Goal: Task Accomplishment & Management: Manage account settings

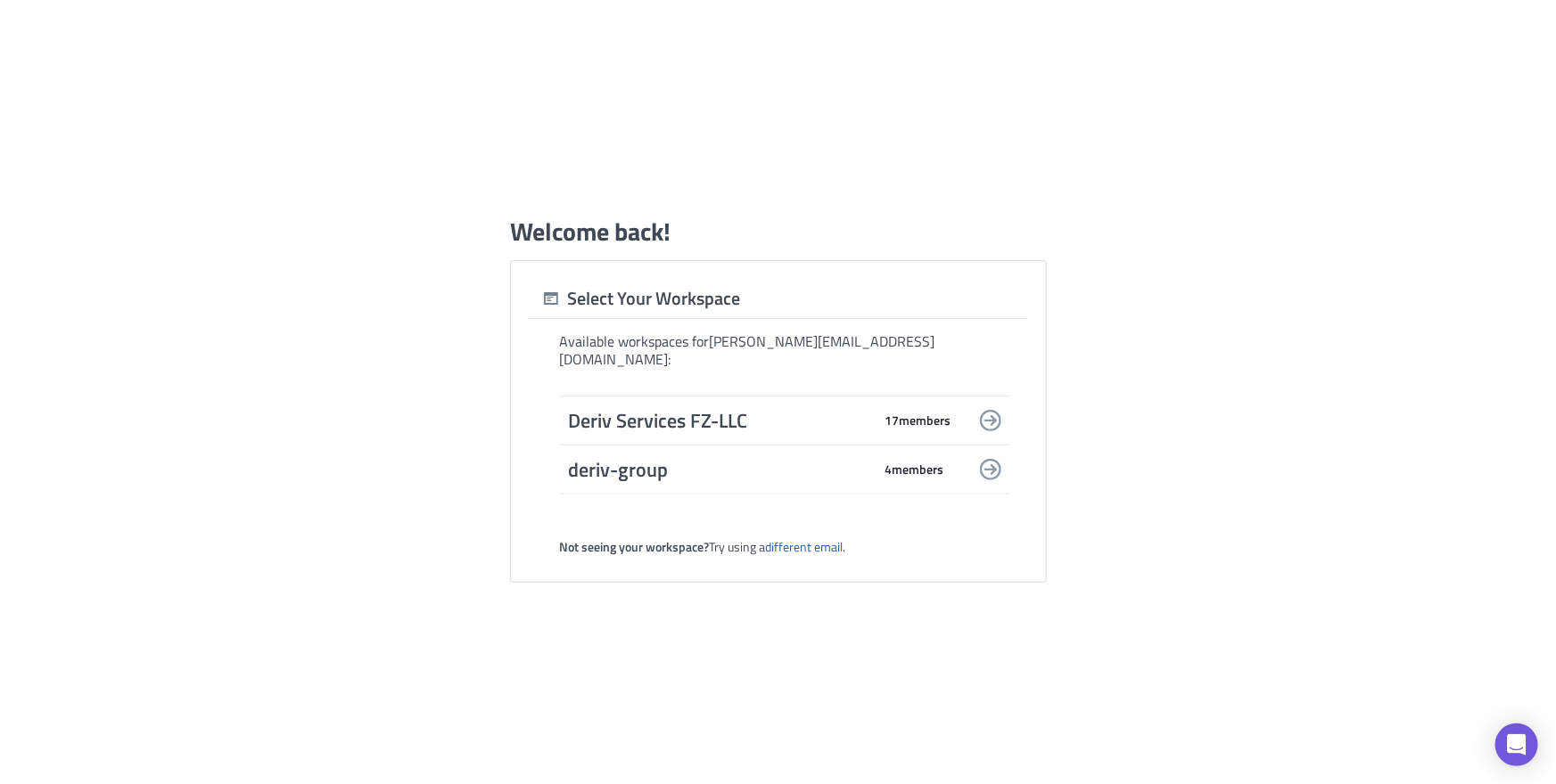
click at [748, 410] on span "Deriv Services FZ-LLC" at bounding box center [721, 421] width 303 height 25
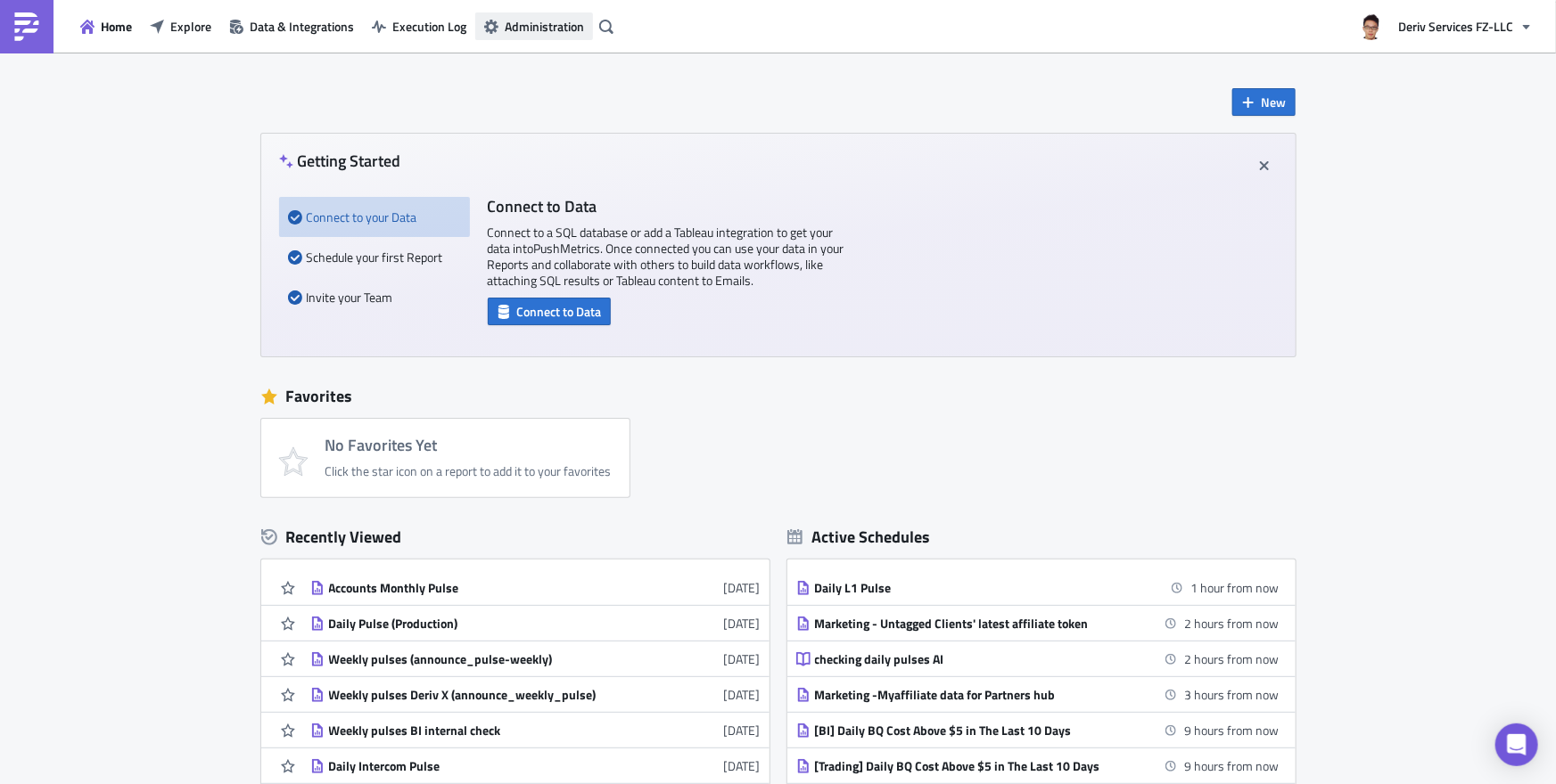
click at [532, 31] on span "Administration" at bounding box center [544, 26] width 80 height 19
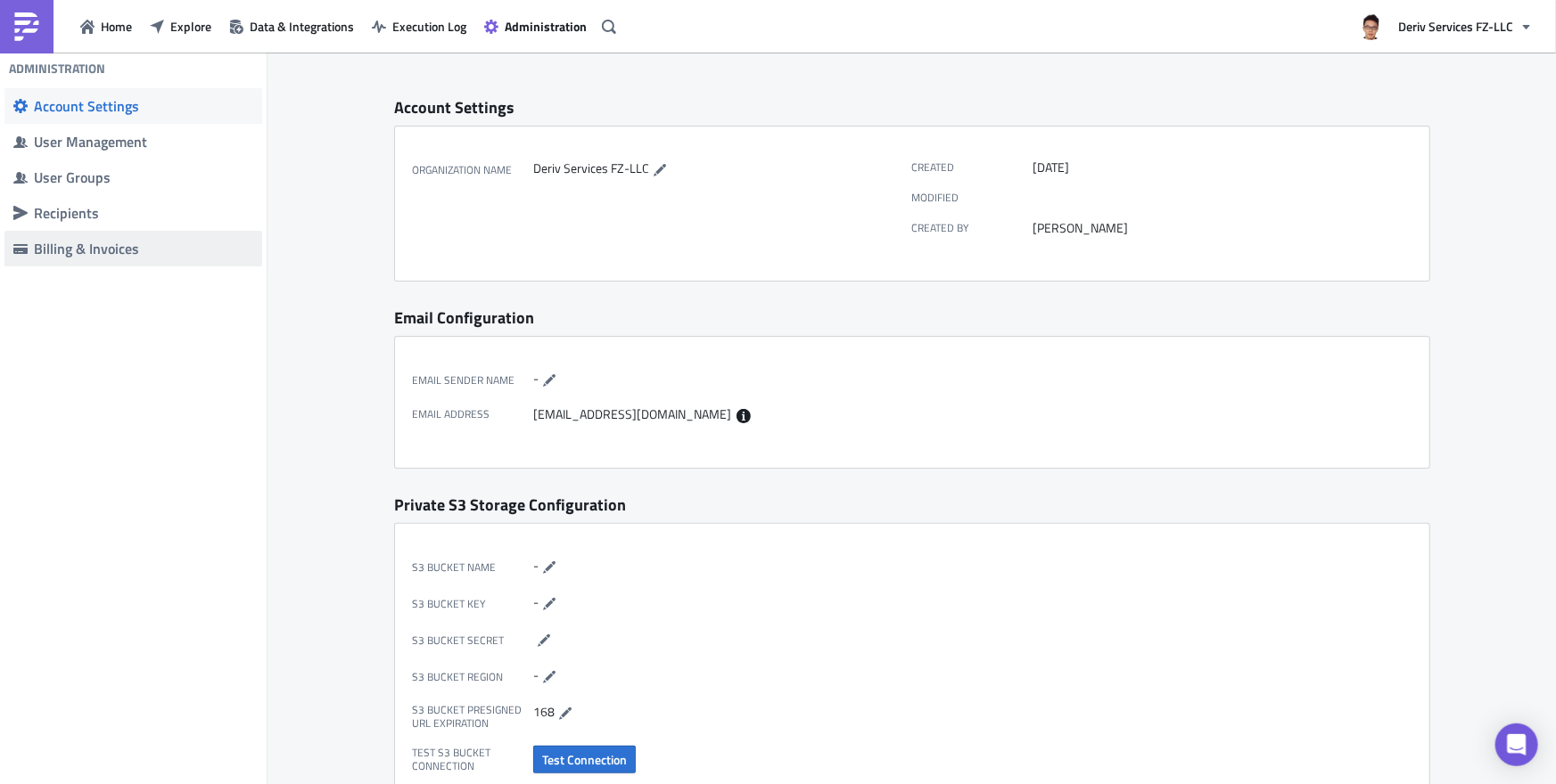
click at [159, 248] on div "Billing & Invoices" at bounding box center [144, 248] width 220 height 18
